Goal: Information Seeking & Learning: Learn about a topic

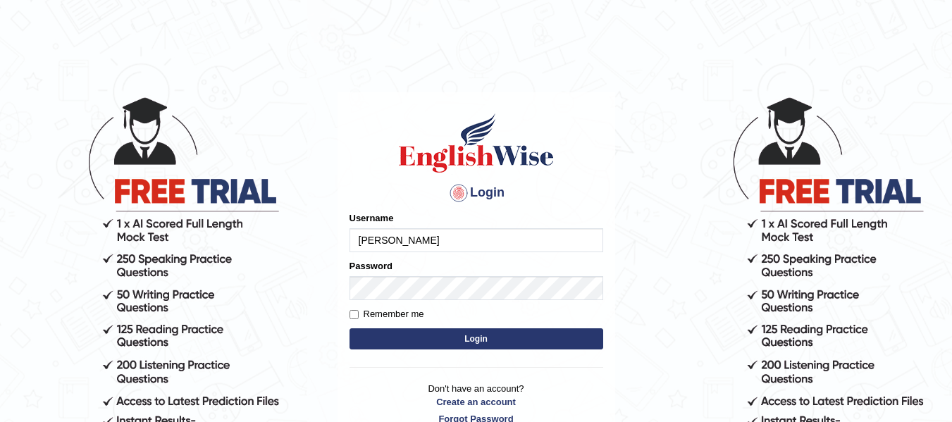
click at [392, 243] on input "[PERSON_NAME]" at bounding box center [476, 240] width 254 height 24
type input "Ricky2025"
click at [354, 311] on input "Remember me" at bounding box center [353, 314] width 9 height 9
checkbox input "true"
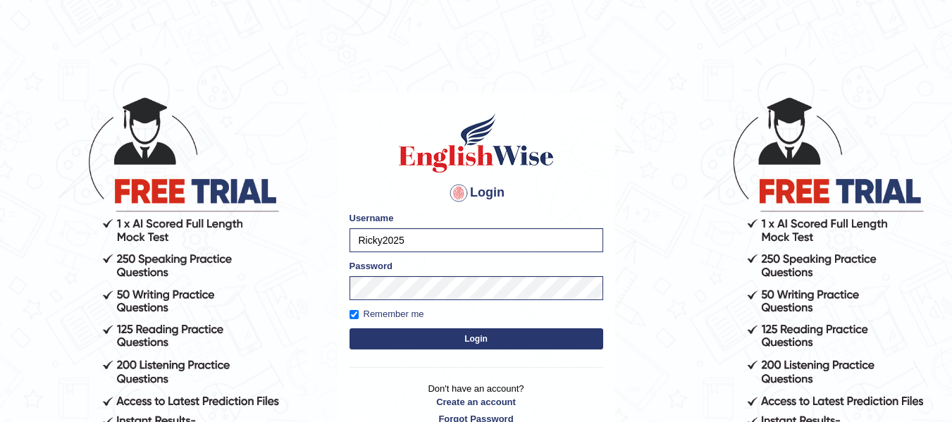
click at [489, 334] on button "Login" at bounding box center [476, 338] width 254 height 21
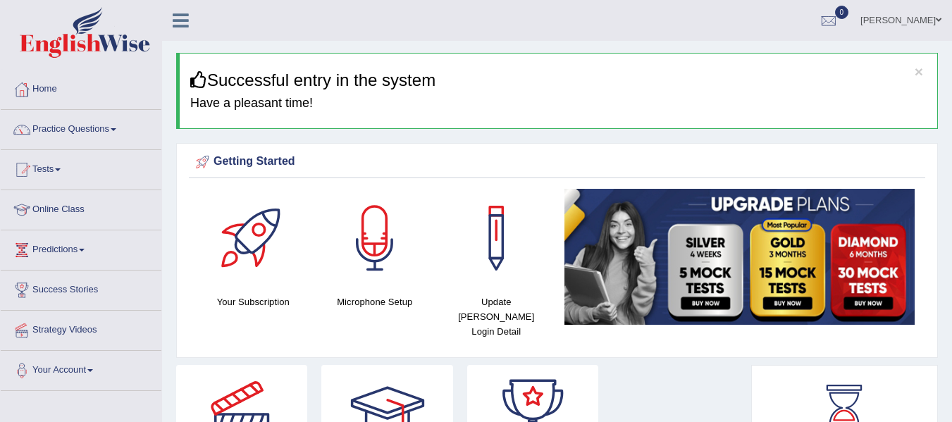
click at [173, 19] on icon at bounding box center [181, 20] width 16 height 18
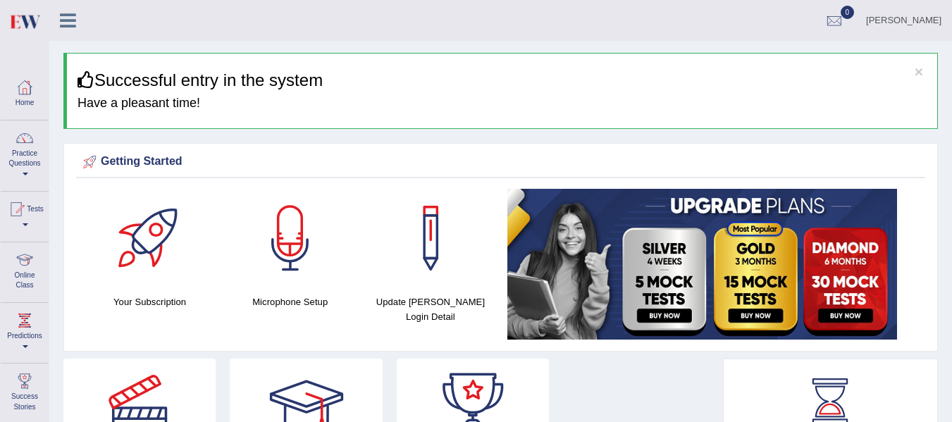
click at [68, 18] on icon at bounding box center [68, 20] width 16 height 18
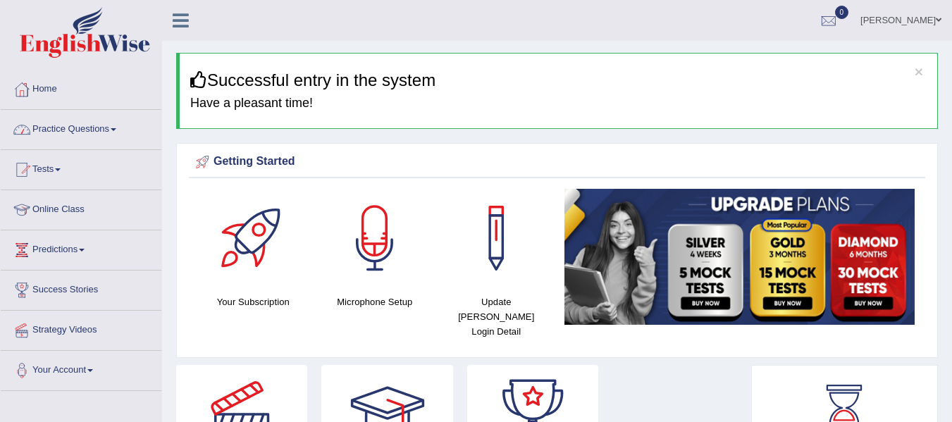
click at [114, 130] on link "Practice Questions" at bounding box center [81, 127] width 161 height 35
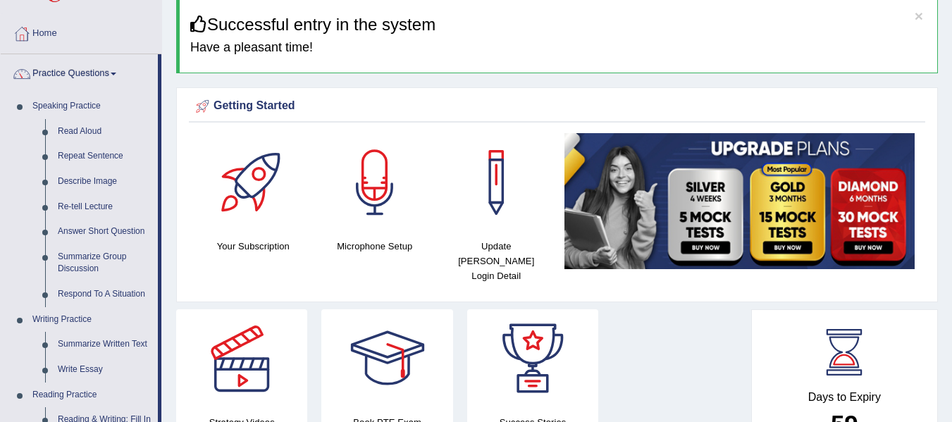
scroll to position [56, 0]
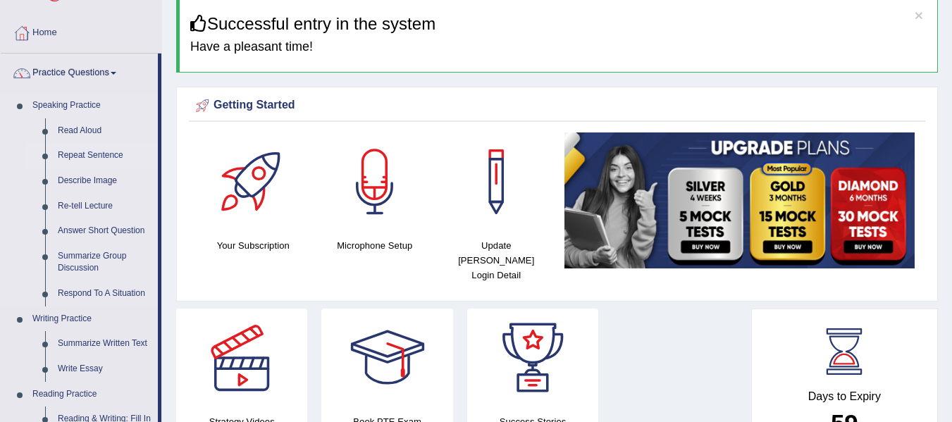
click at [85, 154] on link "Repeat Sentence" at bounding box center [104, 155] width 106 height 25
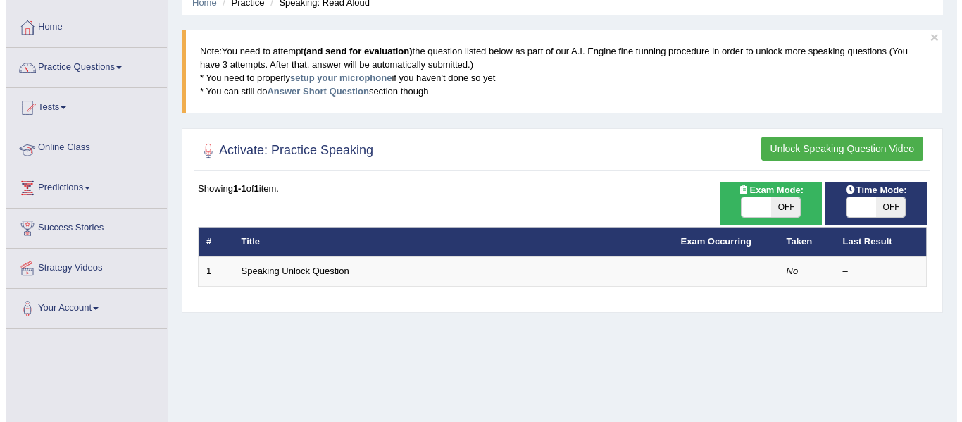
scroll to position [85, 0]
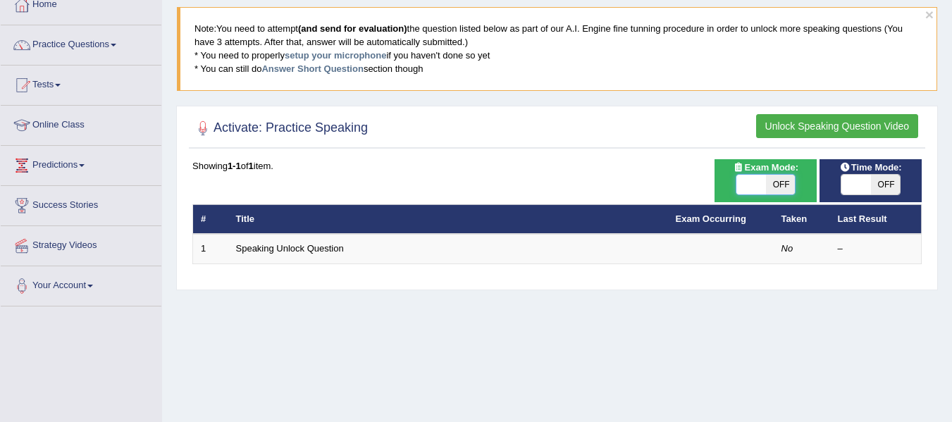
click at [748, 193] on span at bounding box center [751, 185] width 30 height 20
checkbox input "true"
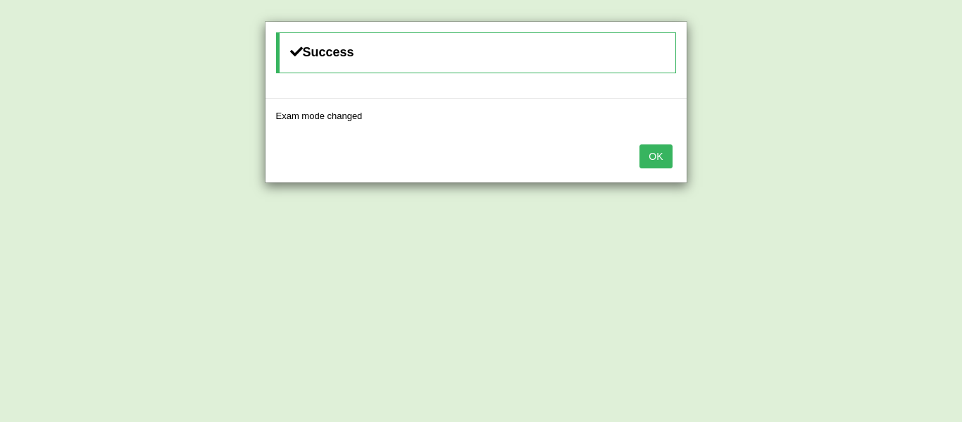
click at [652, 156] on button "OK" at bounding box center [656, 156] width 32 height 24
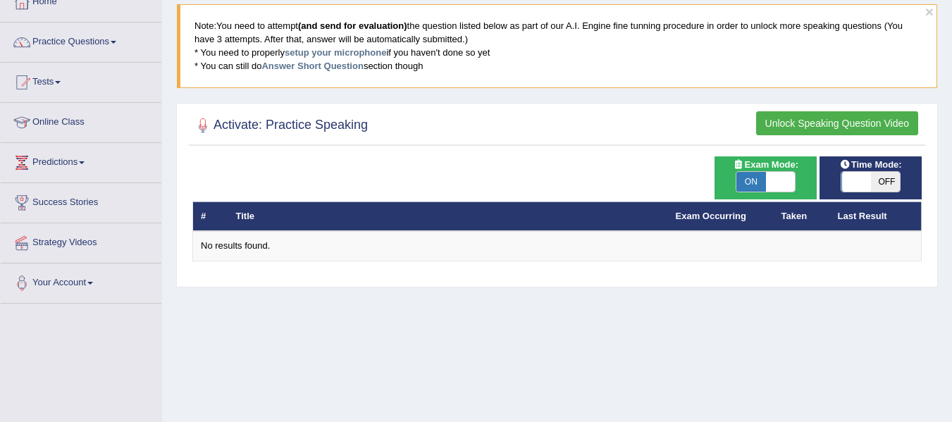
scroll to position [85, 0]
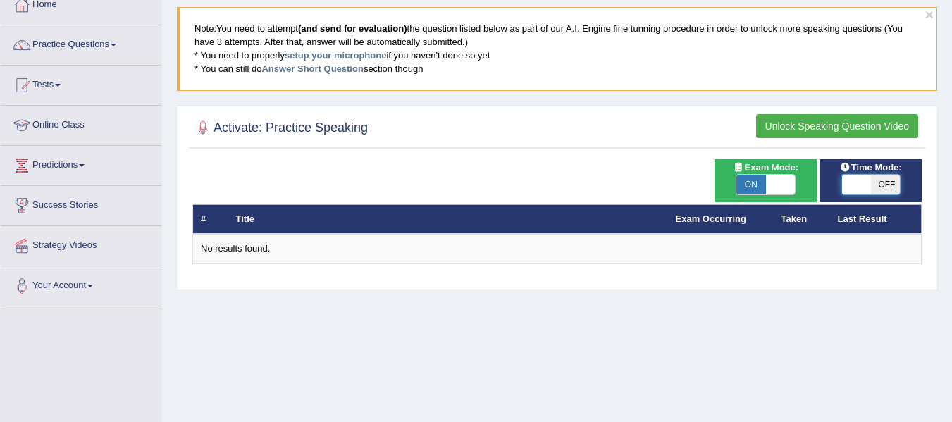
click at [857, 184] on span at bounding box center [856, 185] width 30 height 20
checkbox input "true"
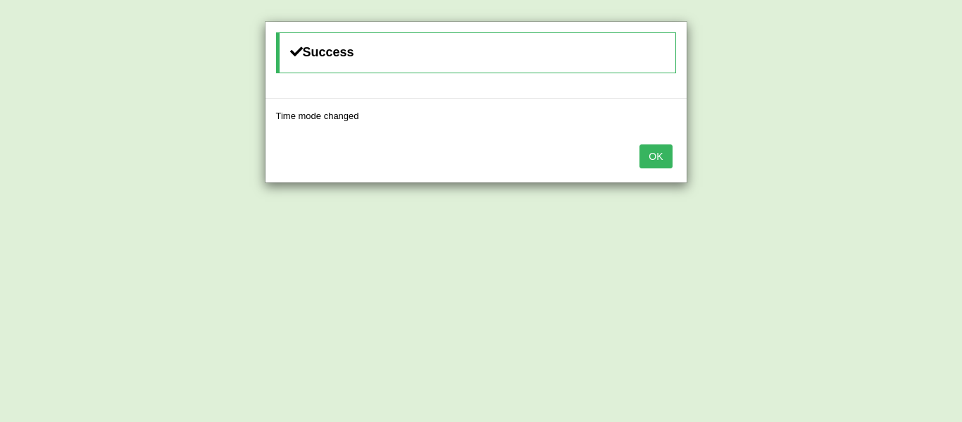
click at [654, 153] on button "OK" at bounding box center [656, 156] width 32 height 24
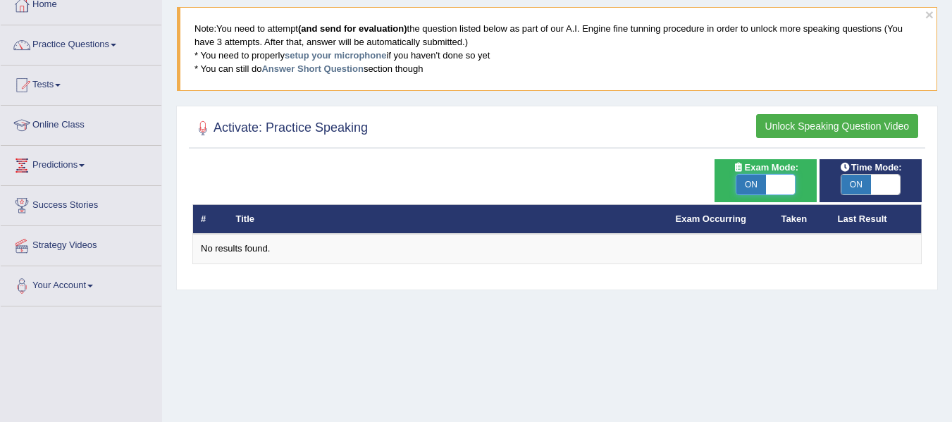
click at [781, 182] on span at bounding box center [781, 185] width 30 height 20
checkbox input "false"
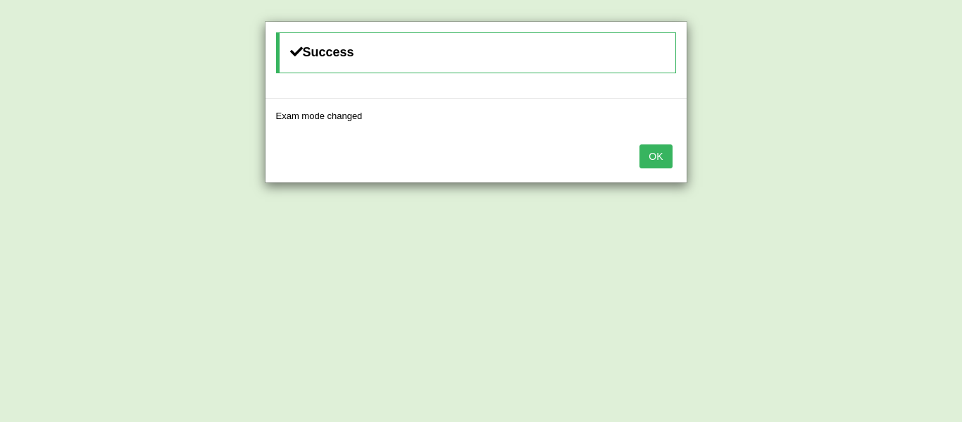
click at [655, 157] on button "OK" at bounding box center [656, 156] width 32 height 24
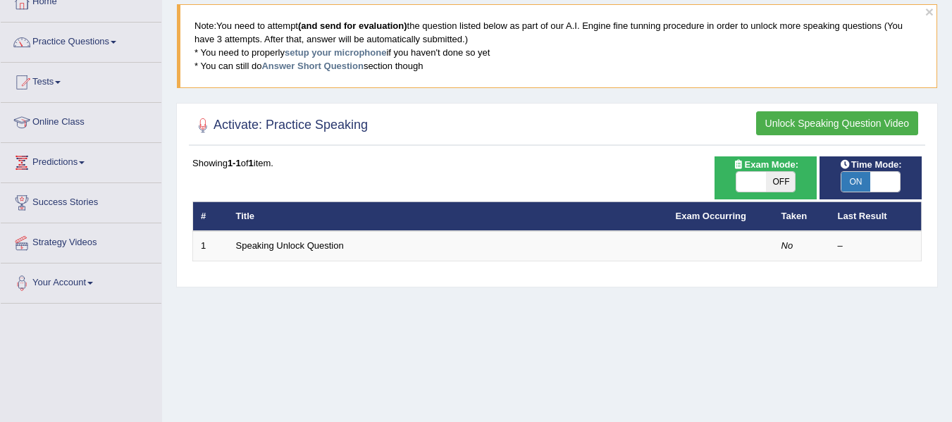
scroll to position [85, 0]
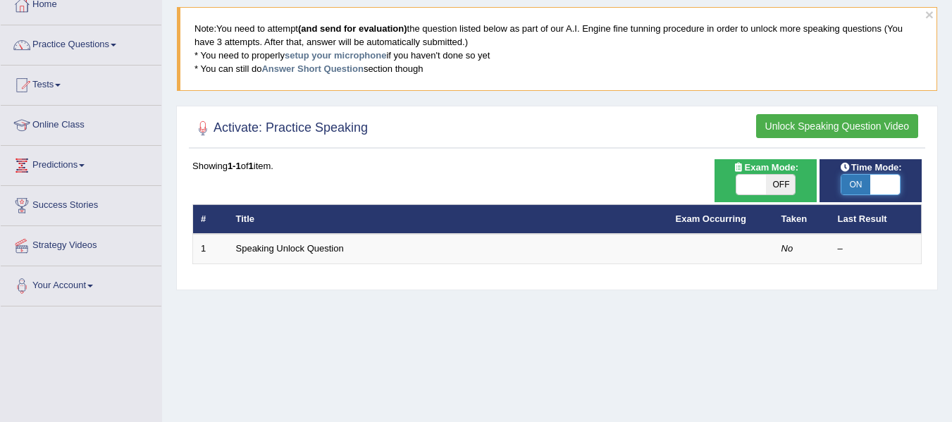
click at [893, 178] on span at bounding box center [886, 185] width 30 height 20
checkbox input "false"
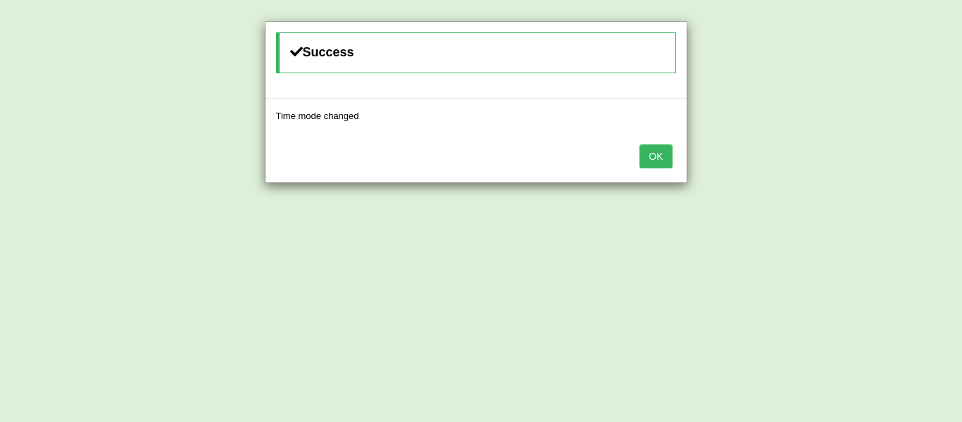
click at [658, 151] on button "OK" at bounding box center [656, 156] width 32 height 24
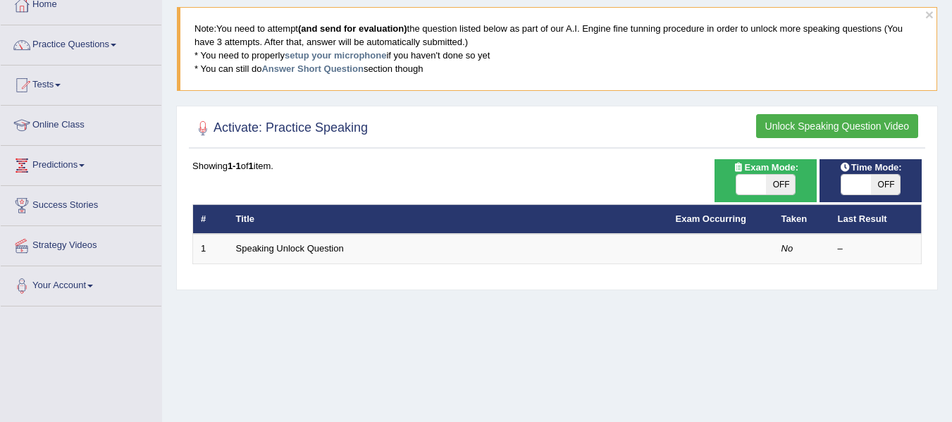
click at [56, 82] on link "Tests" at bounding box center [81, 83] width 161 height 35
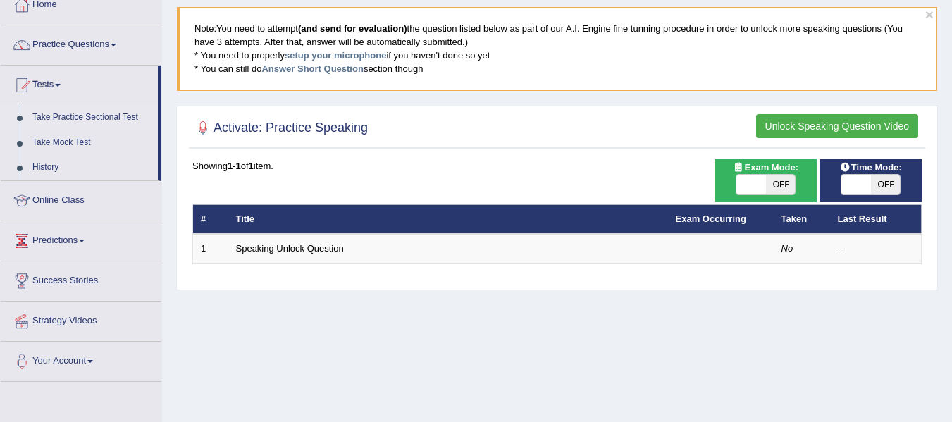
click at [70, 116] on link "Take Practice Sectional Test" at bounding box center [92, 117] width 132 height 25
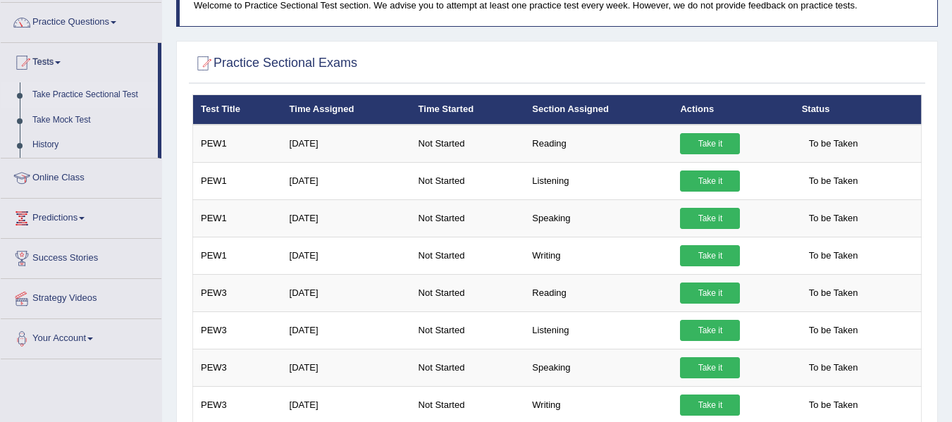
scroll to position [113, 0]
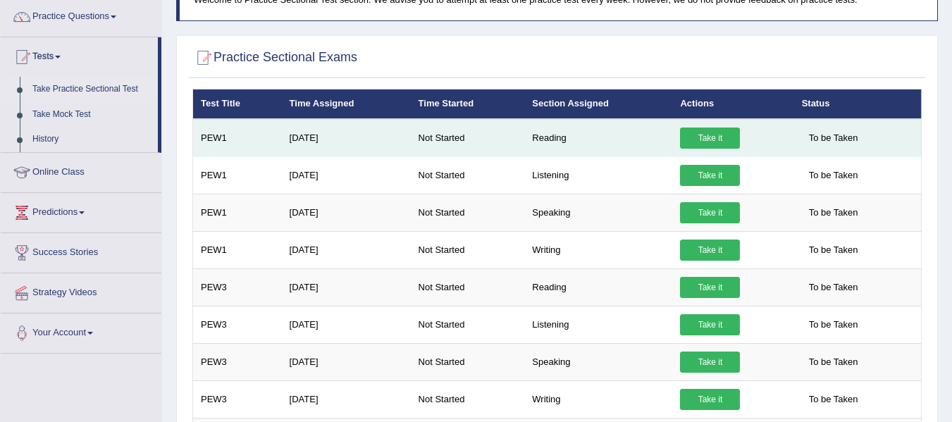
click at [710, 128] on link "Take it" at bounding box center [710, 138] width 60 height 21
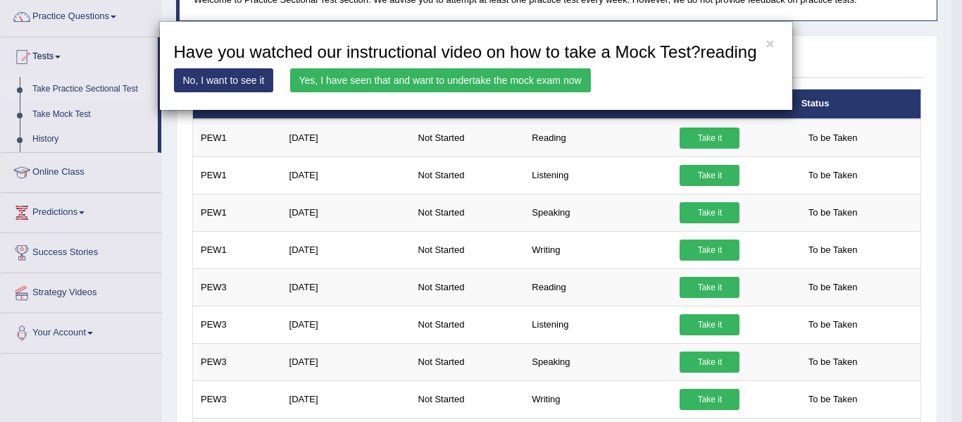
click at [951, 162] on div "× Have you watched our instructional video on how to take a Mock Test?reading N…" at bounding box center [481, 211] width 962 height 422
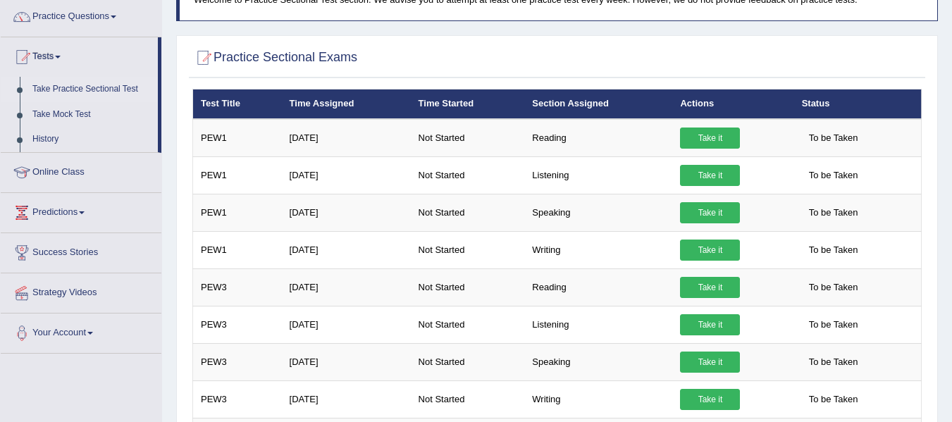
click at [951, 162] on div "Home Practice Sectional Exams Welcome to Practice Sectional Test section. We ad…" at bounding box center [557, 395] width 790 height 1016
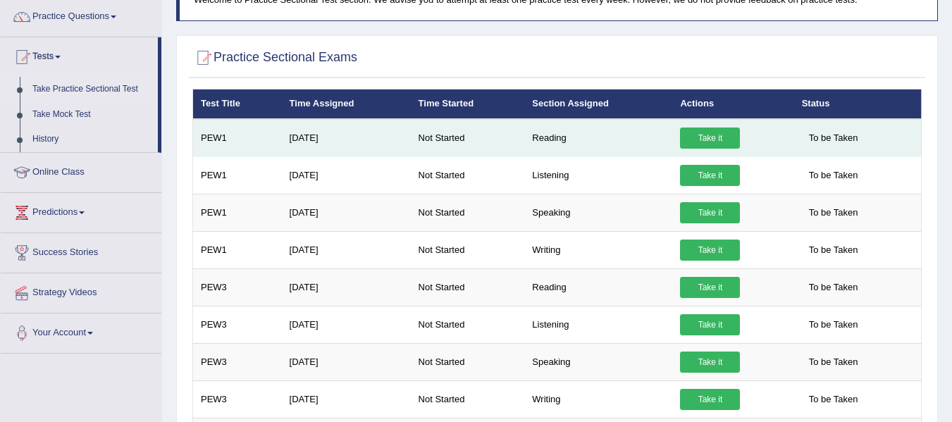
click at [584, 137] on td "Reading" at bounding box center [598, 138] width 148 height 38
click at [844, 137] on span "To be Taken" at bounding box center [833, 138] width 63 height 21
click at [712, 132] on link "Take it" at bounding box center [710, 138] width 60 height 21
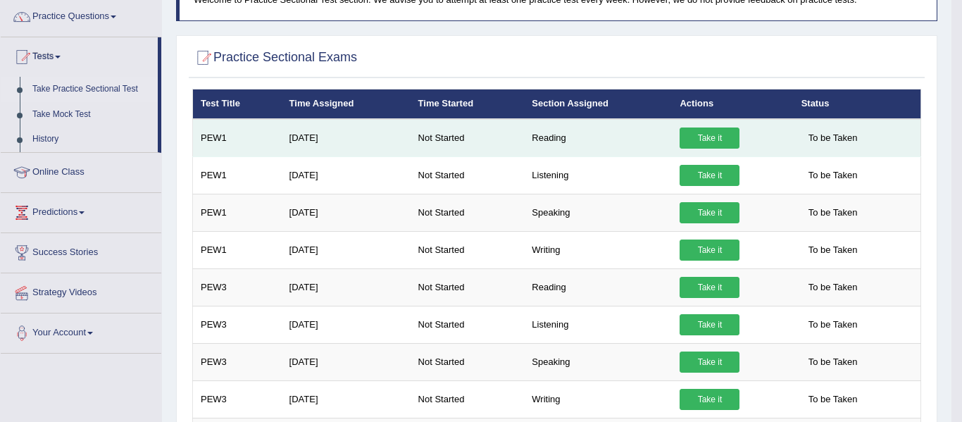
click at [712, 132] on link "Take it" at bounding box center [710, 138] width 60 height 21
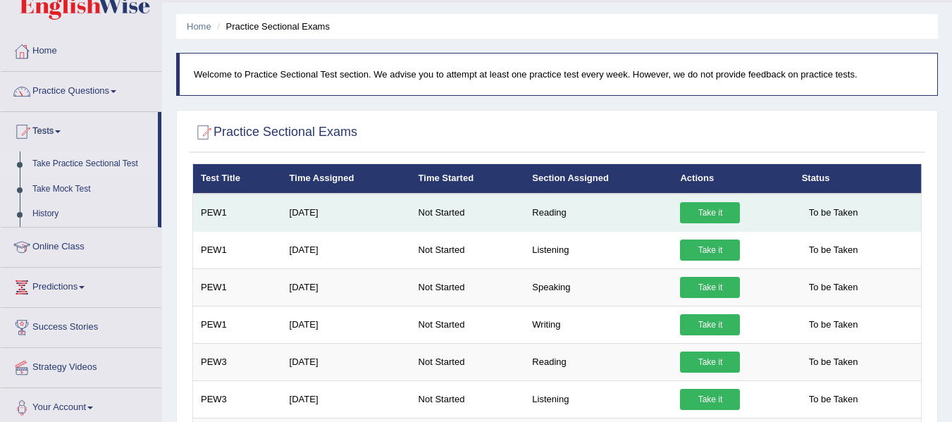
scroll to position [0, 0]
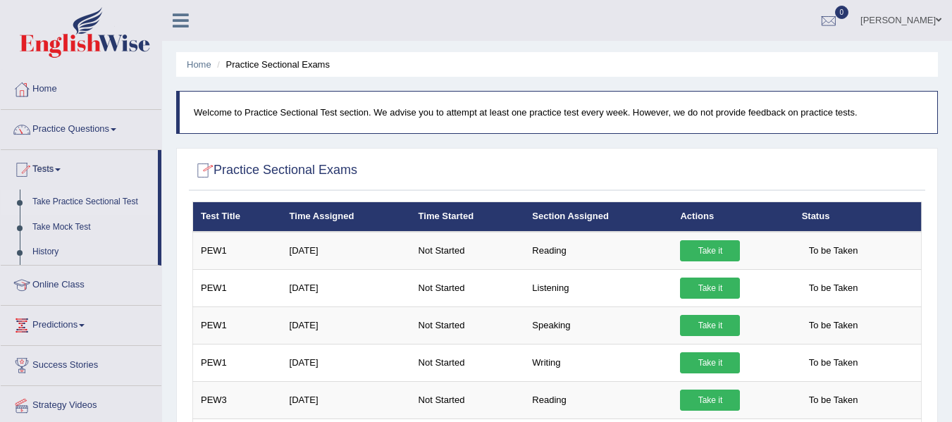
click at [206, 165] on div at bounding box center [202, 170] width 21 height 21
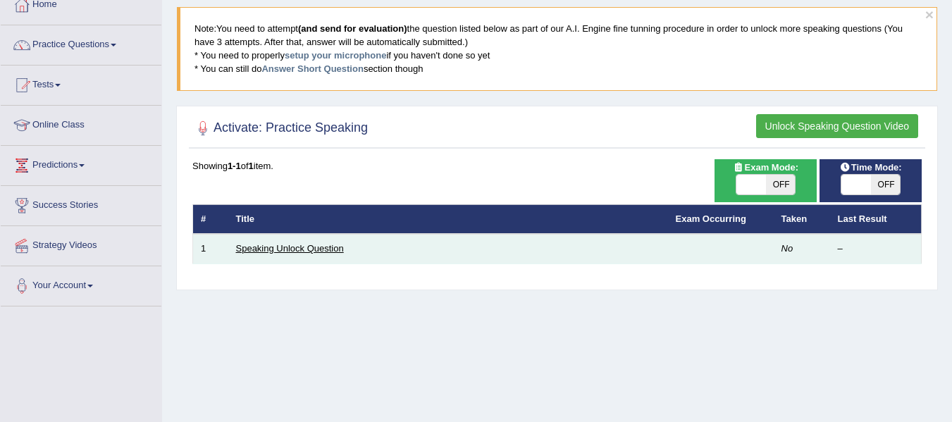
click at [309, 245] on link "Speaking Unlock Question" at bounding box center [290, 248] width 108 height 11
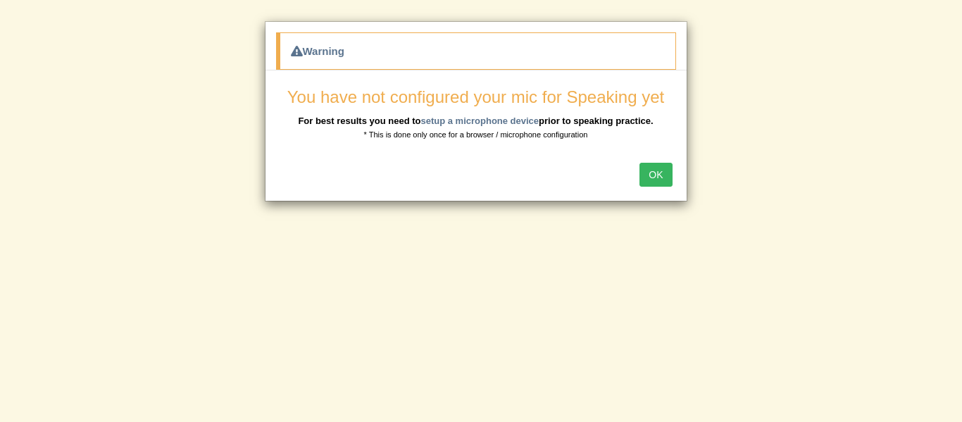
click at [657, 168] on button "OK" at bounding box center [656, 175] width 32 height 24
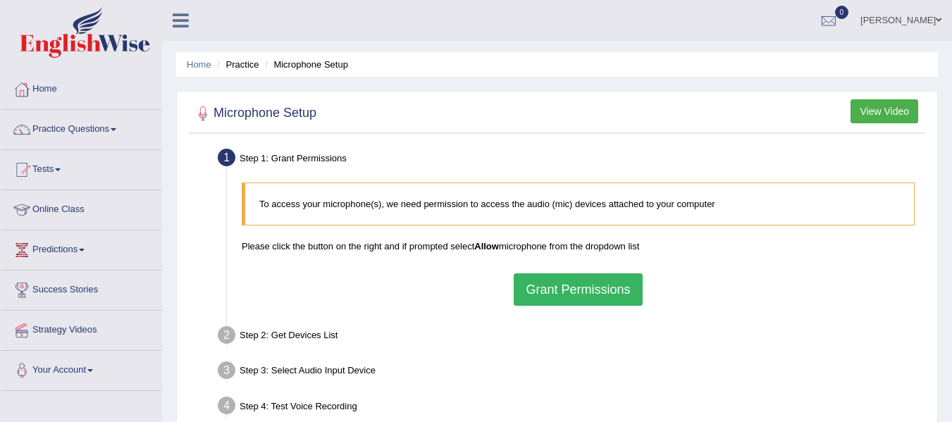
click at [574, 285] on button "Grant Permissions" at bounding box center [578, 289] width 128 height 32
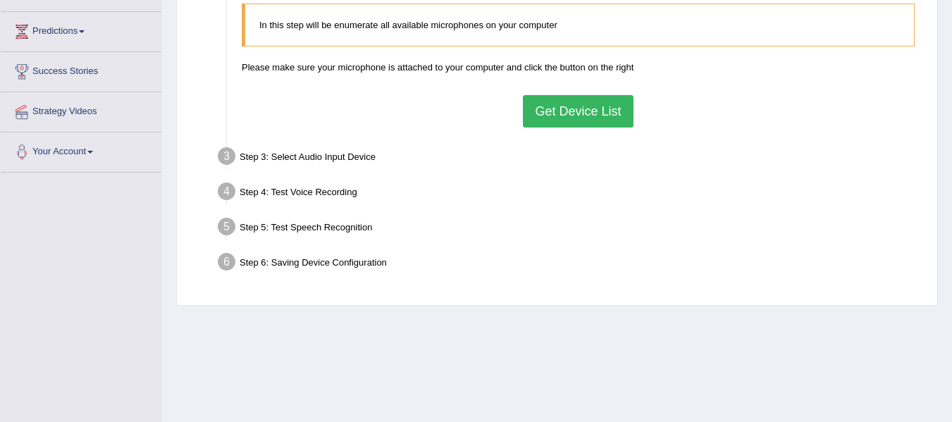
scroll to position [225, 0]
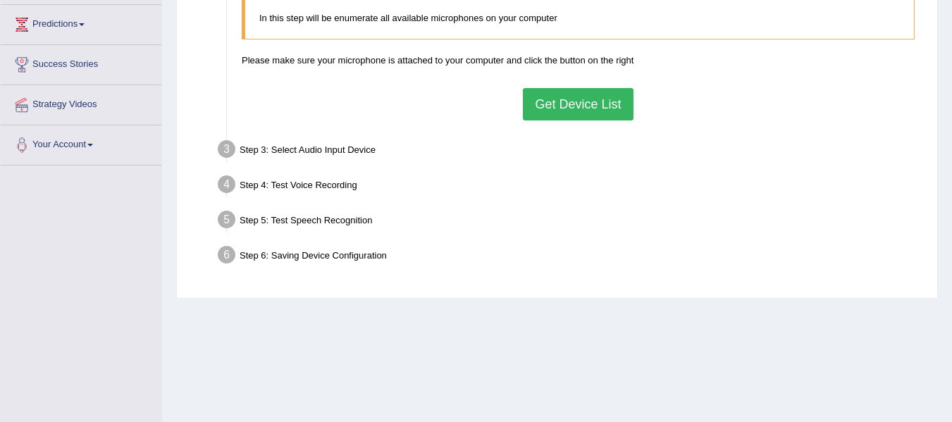
click at [592, 101] on button "Get Device List" at bounding box center [578, 104] width 110 height 32
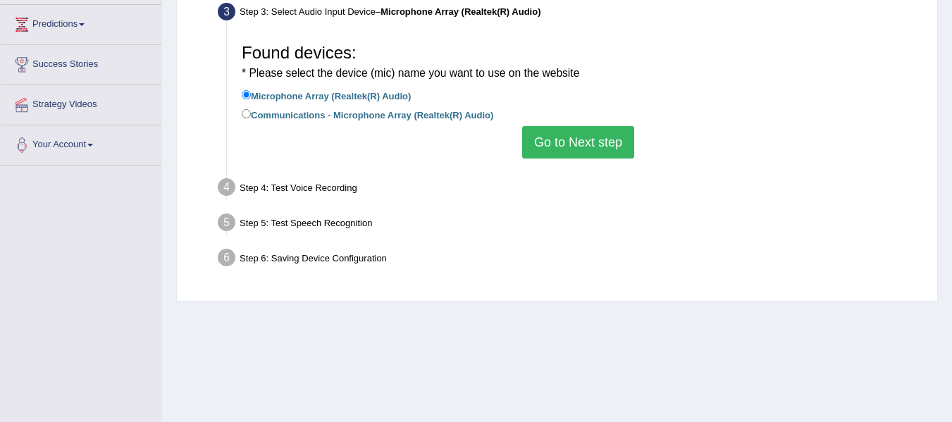
click at [241, 113] on div "Found devices: * Please select the device (mic) name you want to use on the web…" at bounding box center [578, 98] width 687 height 136
click at [247, 113] on input "Communications - Microphone Array (Realtek(R) Audio)" at bounding box center [246, 113] width 9 height 9
radio input "true"
click at [244, 98] on input "Microphone Array (Realtek(R) Audio)" at bounding box center [246, 94] width 9 height 9
radio input "true"
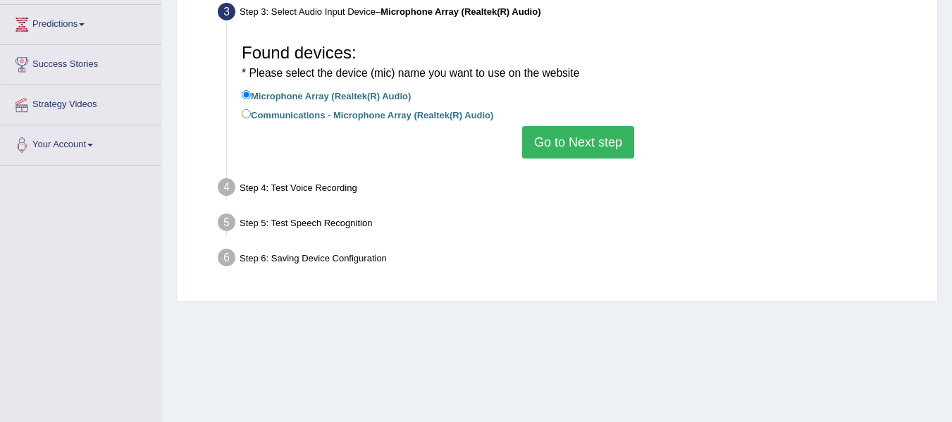
click at [595, 143] on button "Go to Next step" at bounding box center [578, 142] width 112 height 32
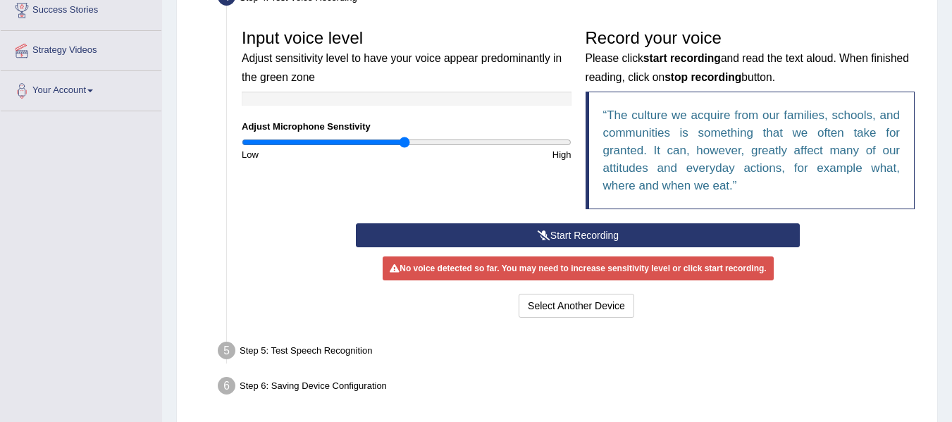
scroll to position [310, 0]
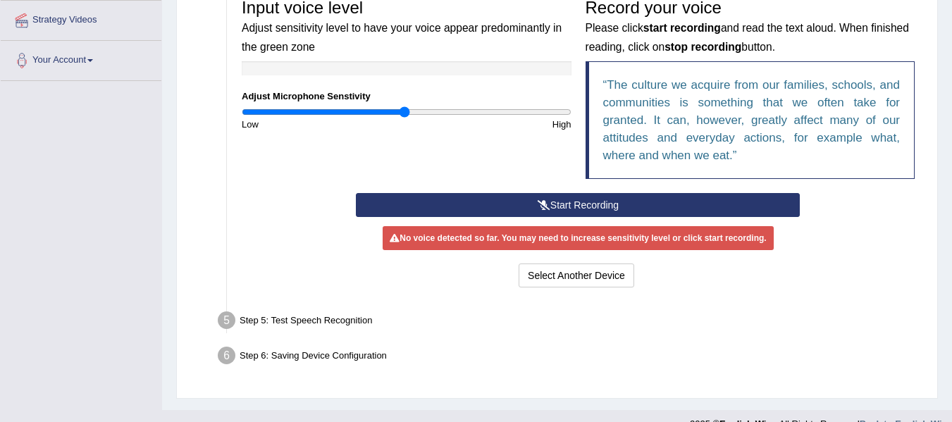
click at [612, 198] on button "Start Recording" at bounding box center [578, 205] width 444 height 24
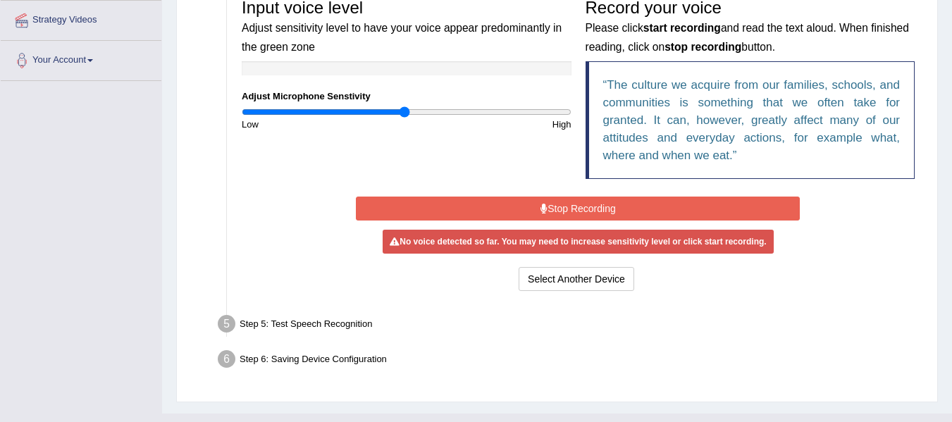
click at [612, 198] on button "Stop Recording" at bounding box center [578, 209] width 444 height 24
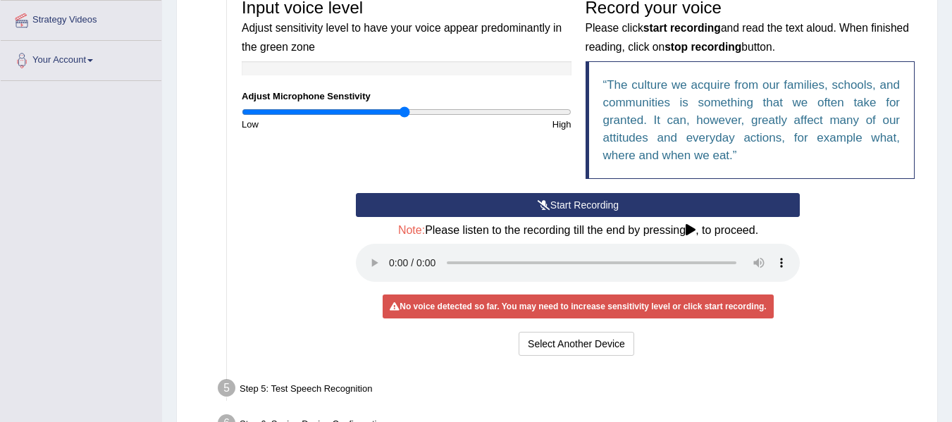
click at [624, 392] on div "Step 5: Test Speech Recognition" at bounding box center [570, 390] width 719 height 31
click at [588, 345] on button "Select Another Device" at bounding box center [577, 344] width 116 height 24
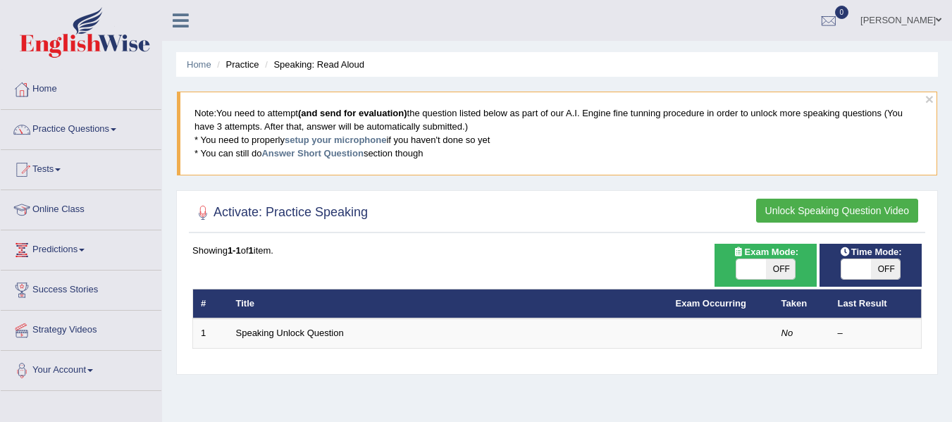
scroll to position [85, 0]
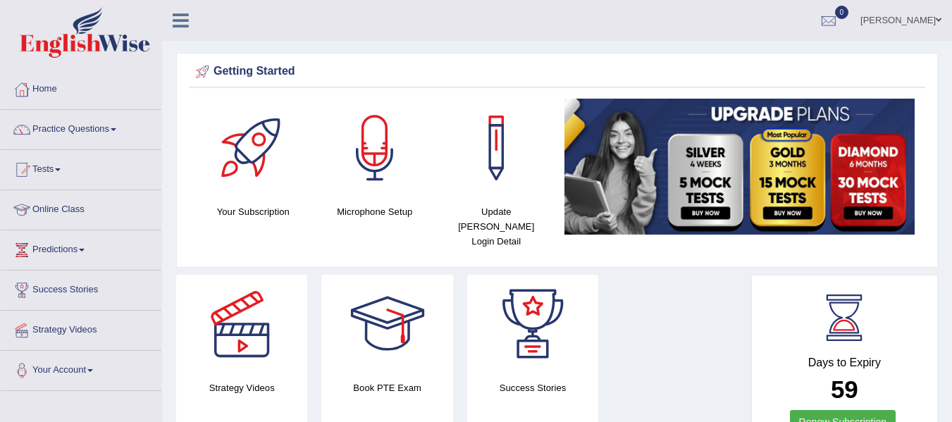
click at [49, 82] on link "Home" at bounding box center [81, 87] width 161 height 35
click at [249, 311] on div at bounding box center [241, 324] width 99 height 99
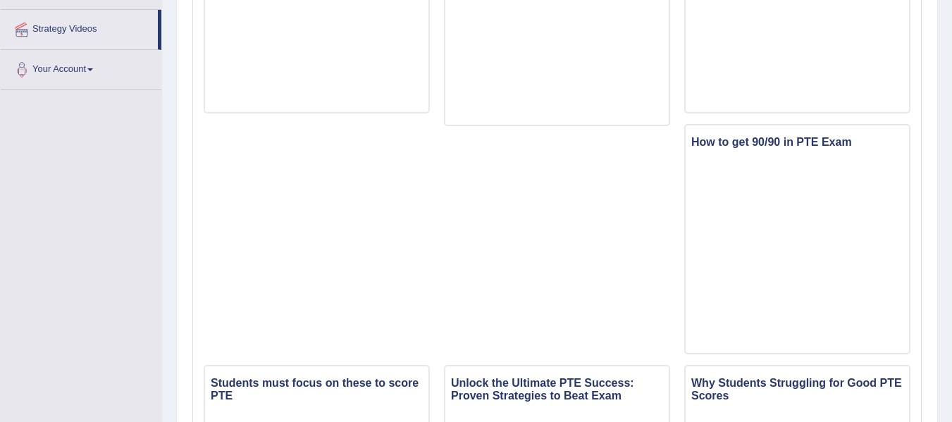
scroll to position [310, 0]
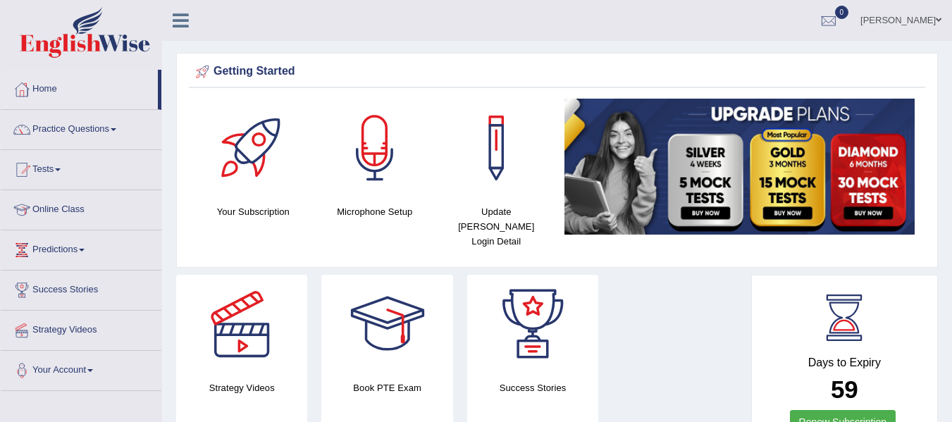
click at [116, 128] on span at bounding box center [114, 129] width 6 height 3
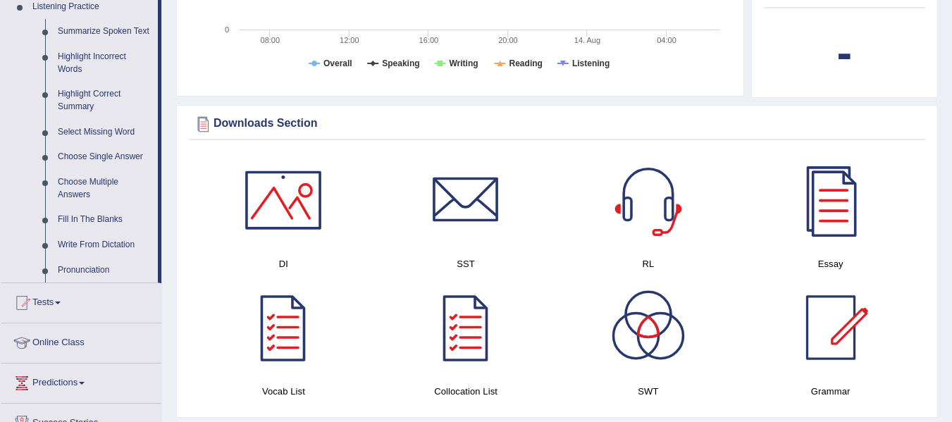
scroll to position [620, 0]
click at [643, 175] on div at bounding box center [648, 199] width 99 height 99
click at [103, 131] on link "Select Missing Word" at bounding box center [104, 131] width 106 height 25
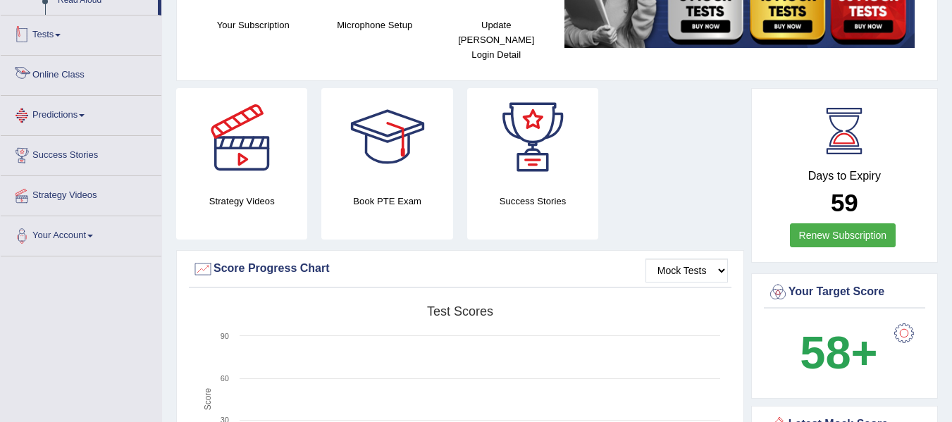
scroll to position [477, 0]
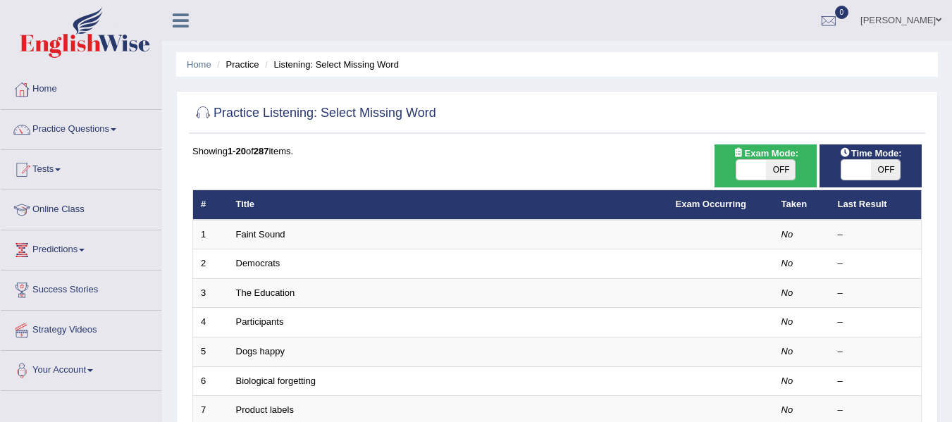
click at [784, 166] on span "OFF" at bounding box center [781, 170] width 30 height 20
checkbox input "true"
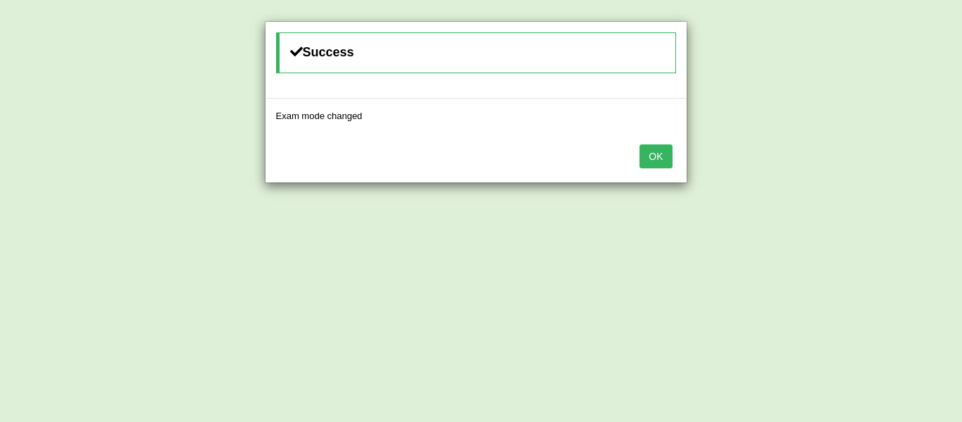
click at [664, 156] on button "OK" at bounding box center [656, 156] width 32 height 24
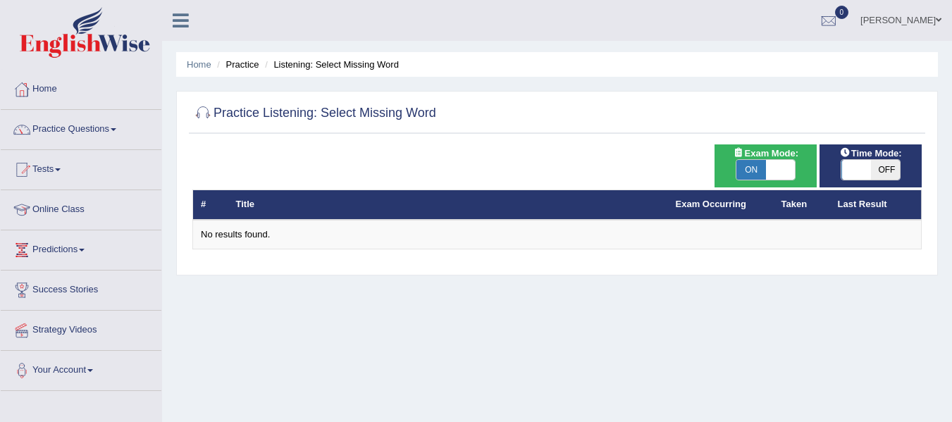
click at [883, 169] on span "OFF" at bounding box center [886, 170] width 30 height 20
checkbox input "true"
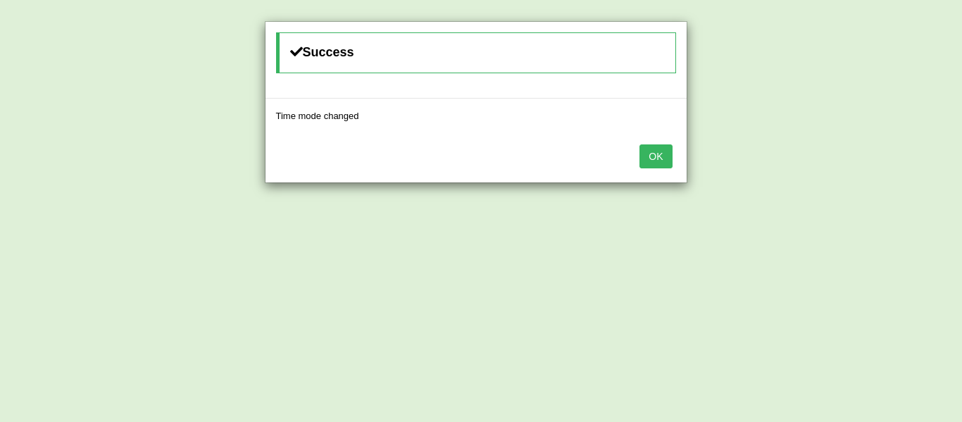
click at [658, 156] on button "OK" at bounding box center [656, 156] width 32 height 24
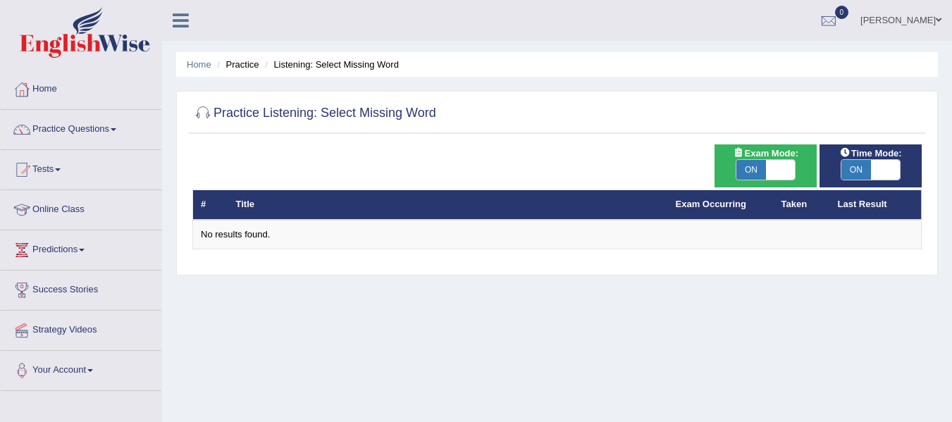
drag, startPoint x: 944, startPoint y: 238, endPoint x: 957, endPoint y: 206, distance: 34.1
click at [951, 206] on html "Toggle navigation Home Practice Questions Speaking Practice Read Aloud Repeat S…" at bounding box center [476, 211] width 952 height 422
click at [420, 112] on h2 "Practice Listening: Select Missing Word" at bounding box center [314, 113] width 244 height 21
click at [199, 116] on div at bounding box center [202, 113] width 21 height 21
click at [202, 107] on div at bounding box center [202, 113] width 21 height 21
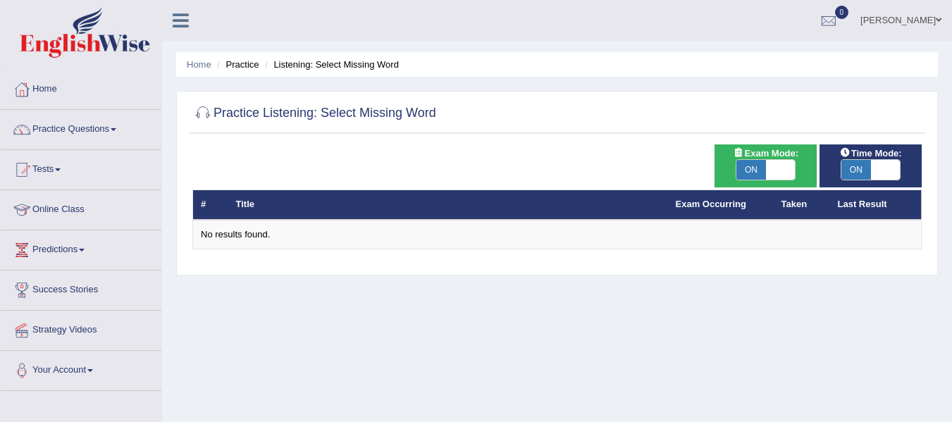
click at [202, 116] on div at bounding box center [202, 113] width 21 height 21
click at [423, 144] on div "# Title Exam Occurring Taken Last Result No results found." at bounding box center [556, 196] width 729 height 105
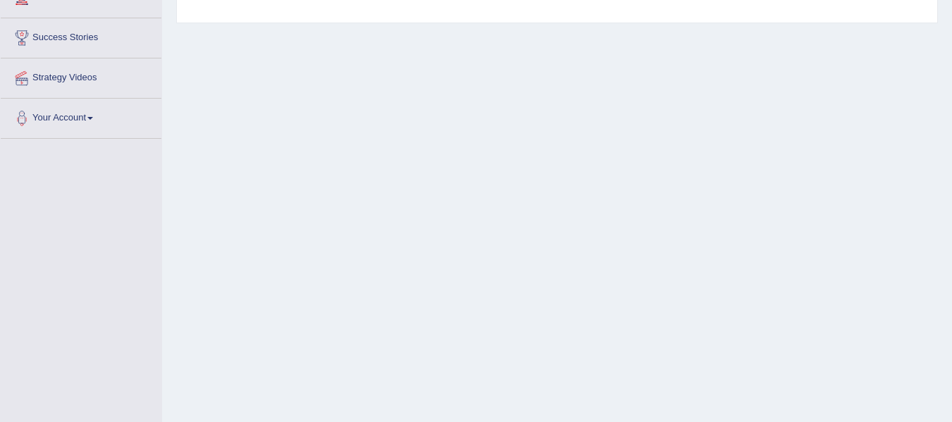
scroll to position [318, 0]
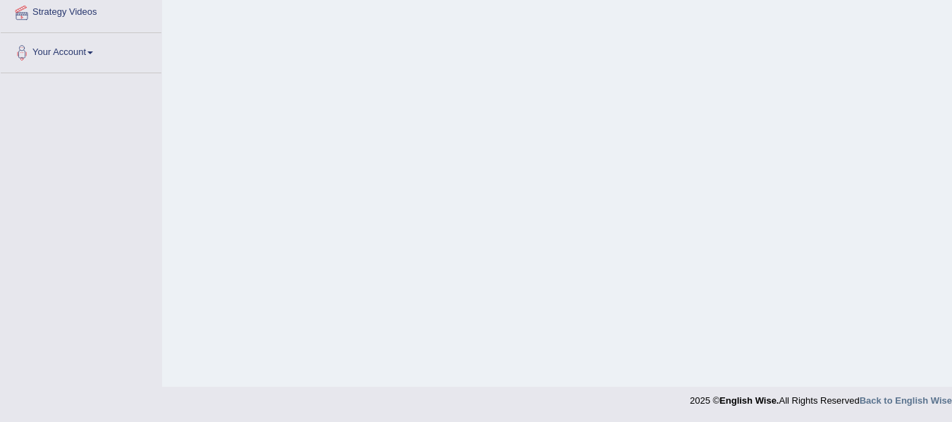
click at [478, 280] on div "Home Practice Listening: Select Missing Word Practice Listening: Select Missing…" at bounding box center [557, 34] width 790 height 705
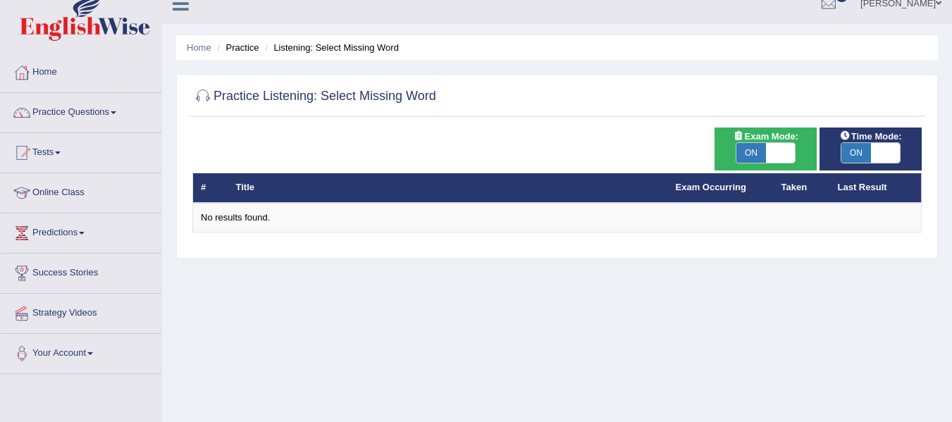
scroll to position [0, 0]
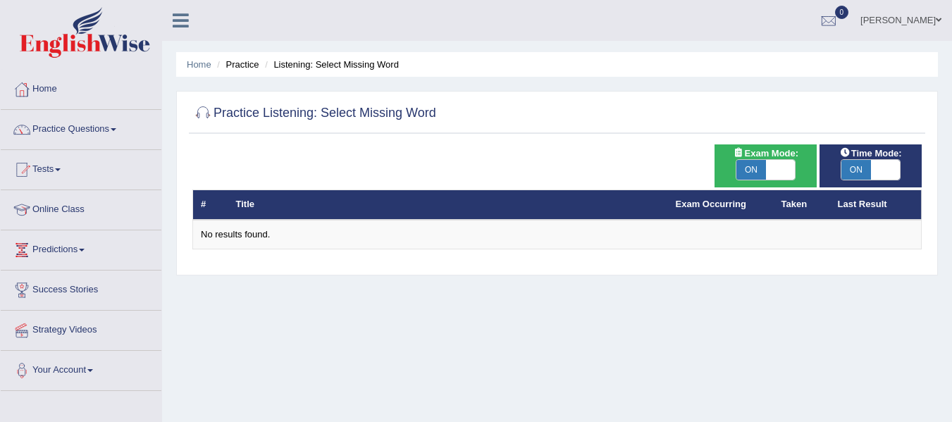
click at [70, 206] on link "Online Class" at bounding box center [81, 207] width 161 height 35
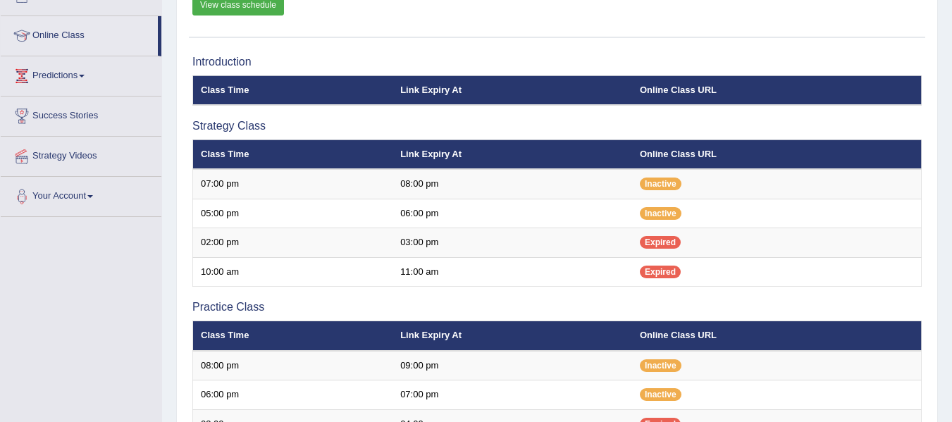
scroll to position [156, 0]
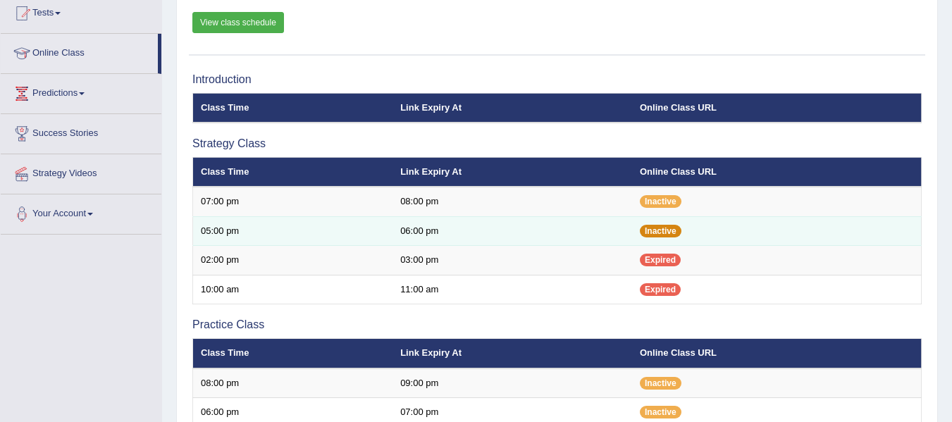
click at [652, 226] on span "Inactive" at bounding box center [661, 231] width 42 height 13
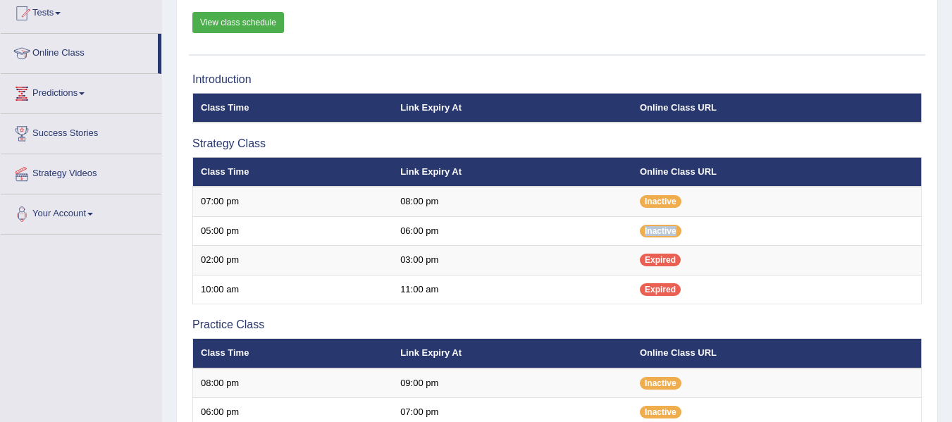
click at [243, 18] on link "View class schedule" at bounding box center [238, 22] width 92 height 21
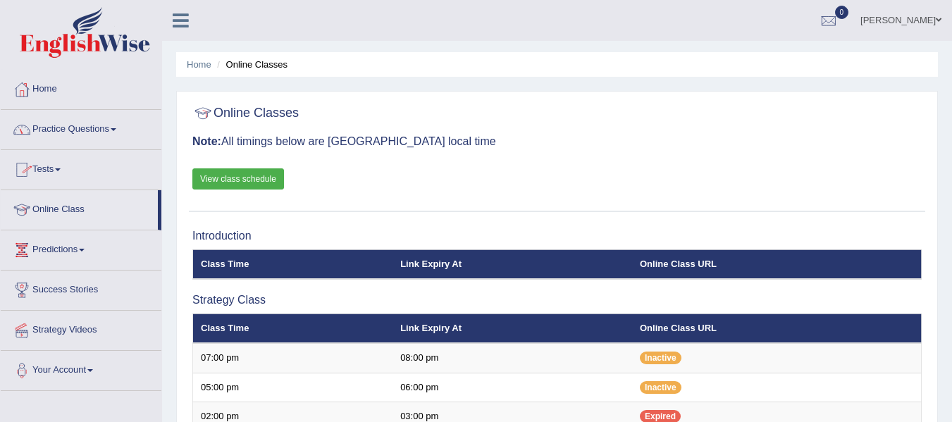
click at [56, 85] on link "Home" at bounding box center [81, 87] width 161 height 35
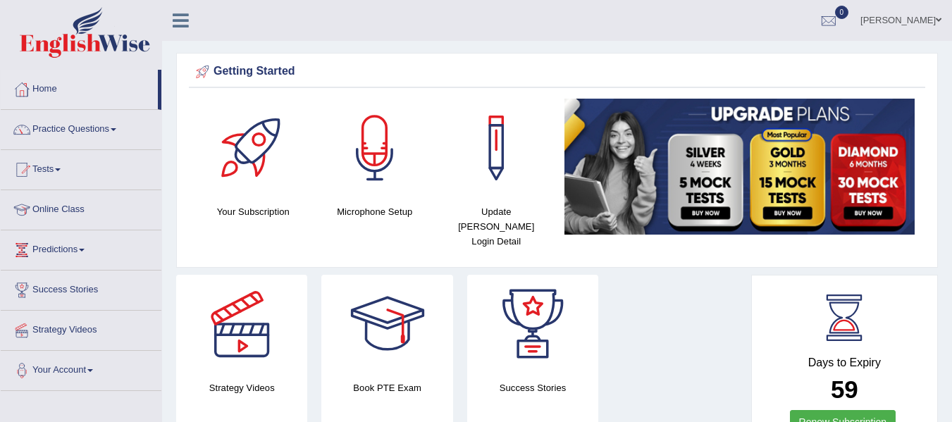
click at [180, 13] on icon at bounding box center [181, 20] width 16 height 18
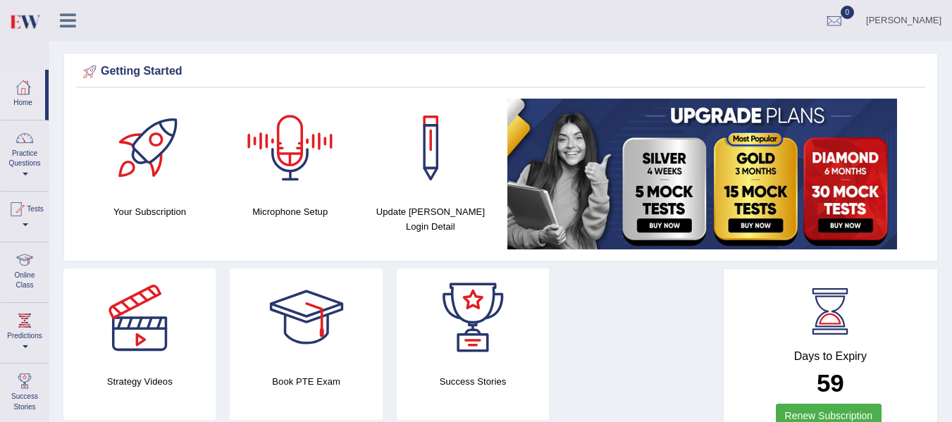
click at [290, 159] on div at bounding box center [290, 148] width 99 height 99
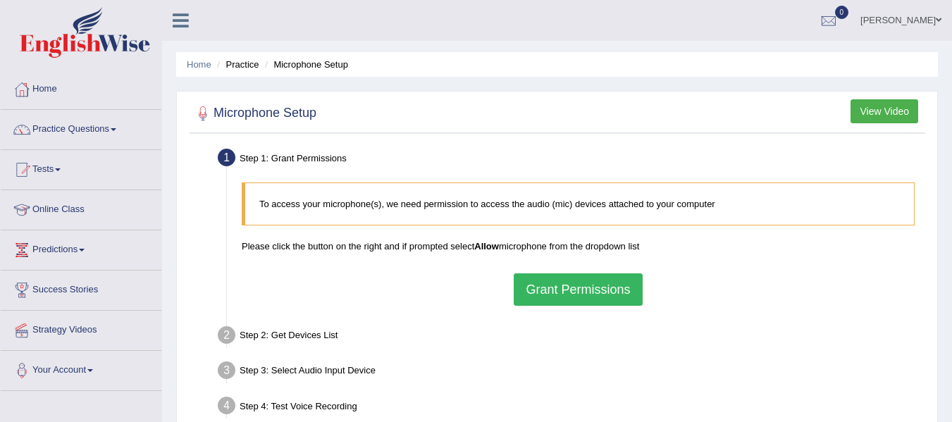
click at [582, 286] on button "Grant Permissions" at bounding box center [578, 289] width 128 height 32
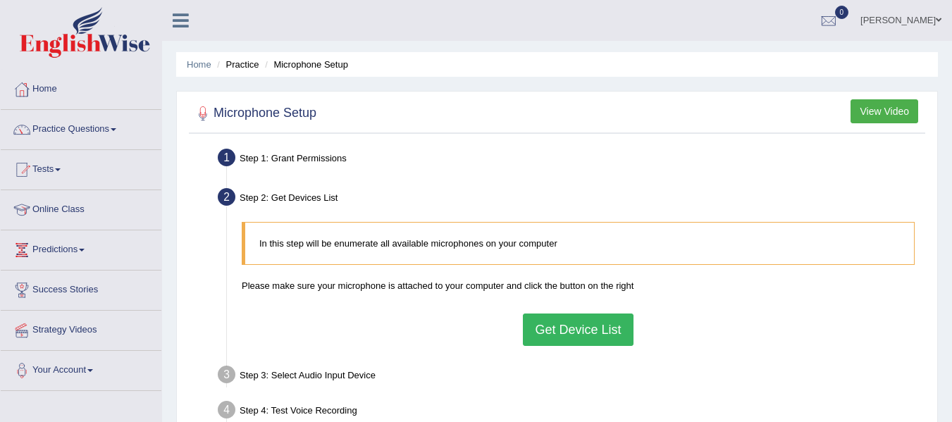
click at [574, 328] on button "Get Device List" at bounding box center [578, 330] width 110 height 32
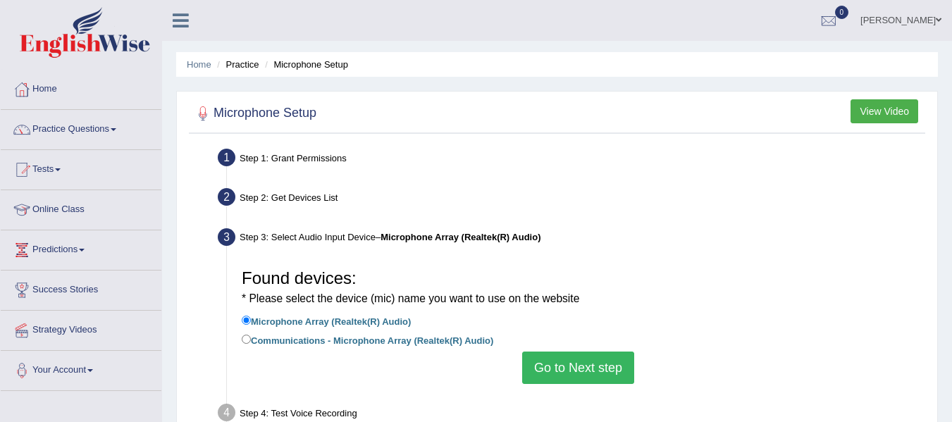
click at [562, 368] on button "Go to Next step" at bounding box center [578, 368] width 112 height 32
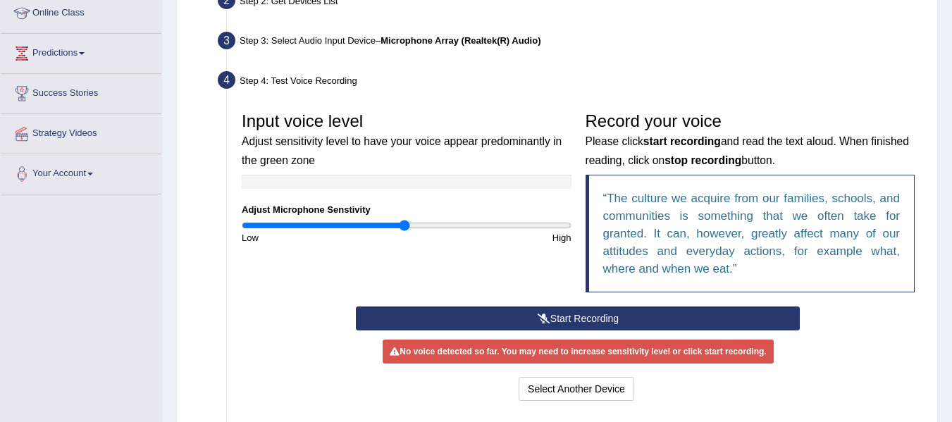
scroll to position [197, 0]
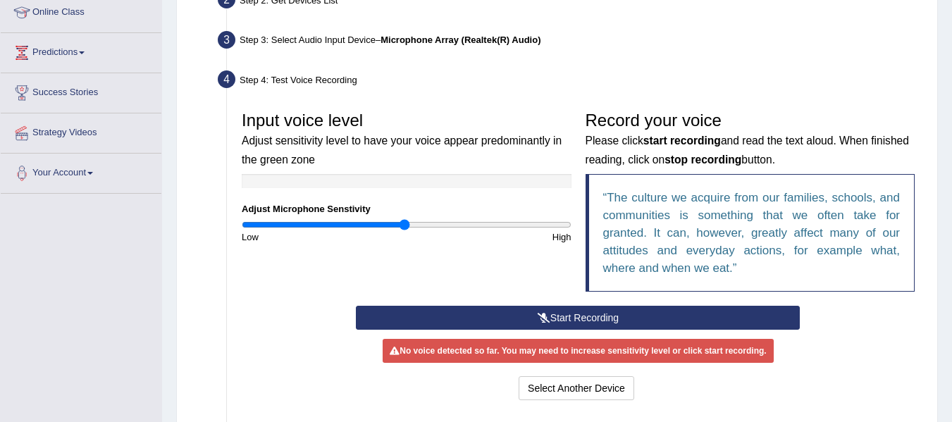
click at [584, 308] on button "Start Recording" at bounding box center [578, 318] width 444 height 24
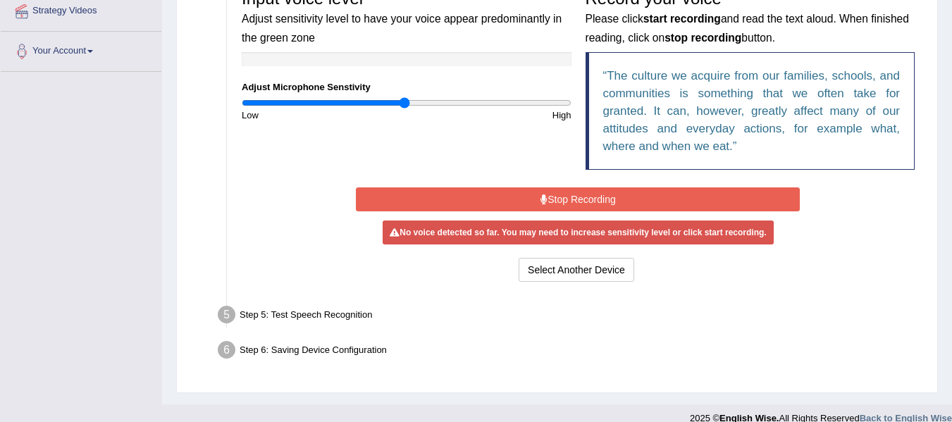
scroll to position [337, 0]
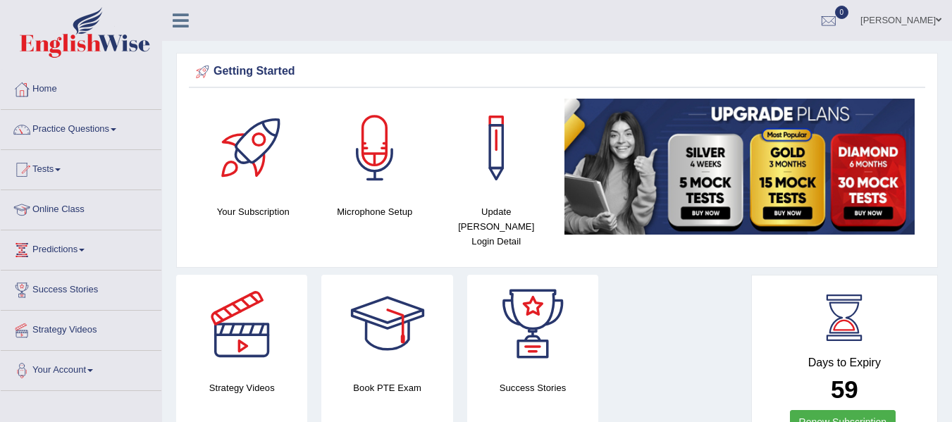
click at [38, 85] on link "Home" at bounding box center [81, 87] width 161 height 35
click at [118, 128] on link "Practice Questions" at bounding box center [81, 127] width 161 height 35
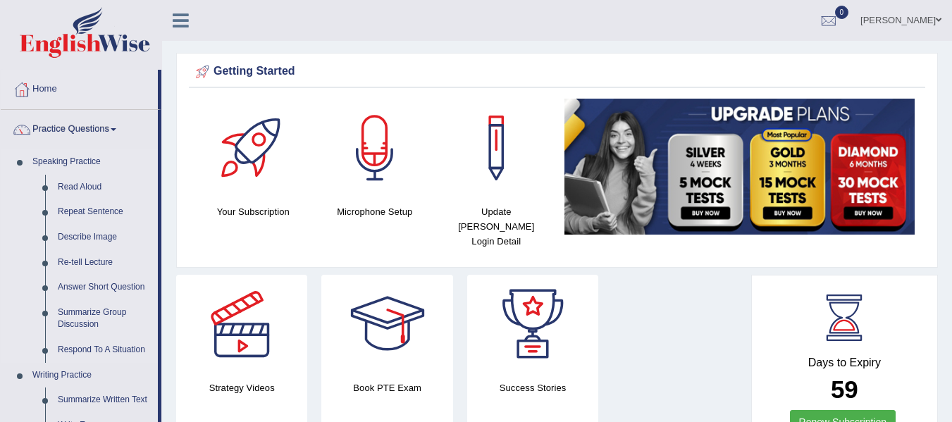
click at [71, 158] on link "Speaking Practice" at bounding box center [92, 161] width 132 height 25
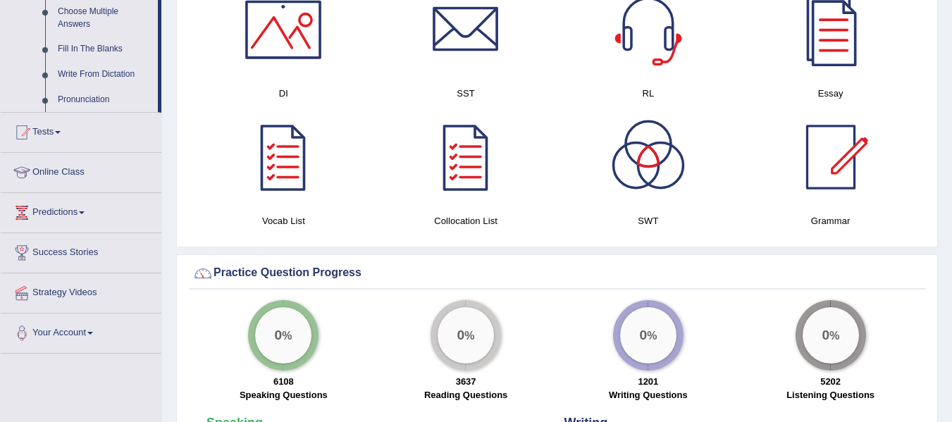
scroll to position [789, 0]
click at [60, 133] on link "Tests" at bounding box center [81, 130] width 161 height 35
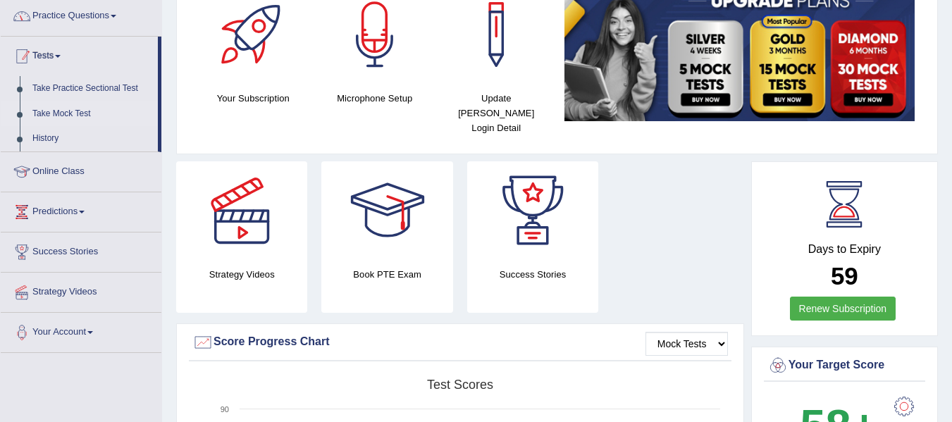
scroll to position [0, 0]
